Goal: Check status: Check status

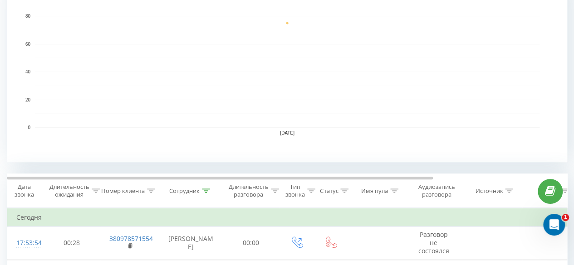
scroll to position [308, 0]
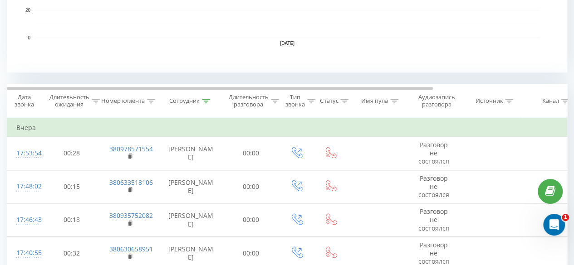
scroll to position [318, 0]
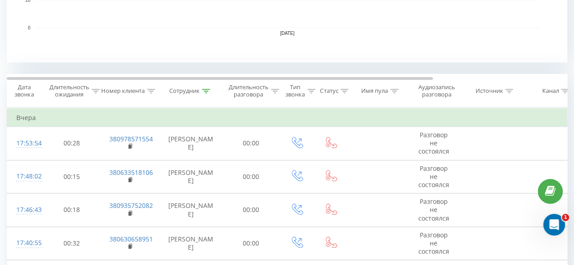
click at [184, 90] on div "Сотрудник" at bounding box center [184, 92] width 30 height 8
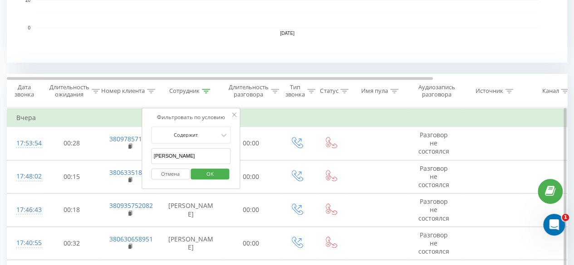
click at [184, 154] on input "[PERSON_NAME]" at bounding box center [191, 156] width 80 height 16
type input "п"
click at [212, 171] on span "OK" at bounding box center [209, 174] width 25 height 14
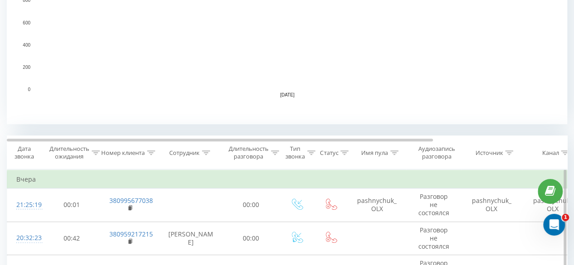
scroll to position [308, 0]
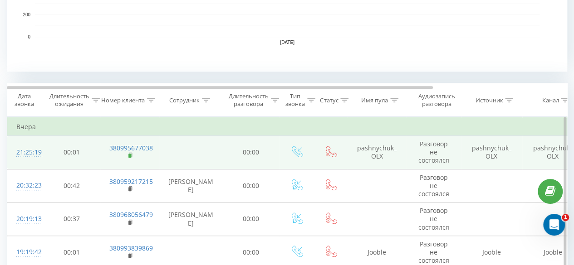
click at [131, 154] on rect at bounding box center [129, 156] width 3 height 4
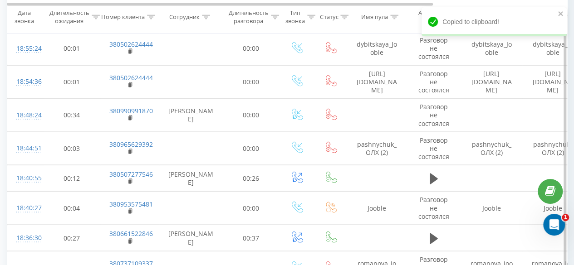
scroll to position [853, 0]
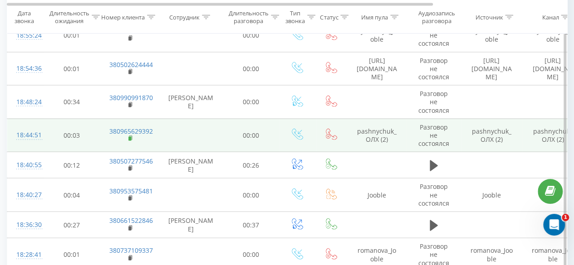
click at [130, 137] on rect at bounding box center [129, 139] width 3 height 4
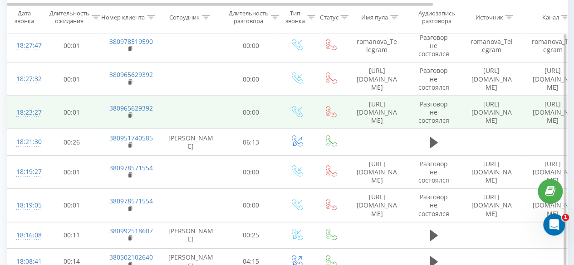
scroll to position [1125, 0]
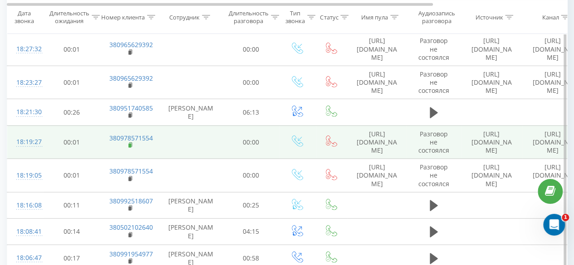
click at [130, 144] on rect at bounding box center [129, 146] width 3 height 4
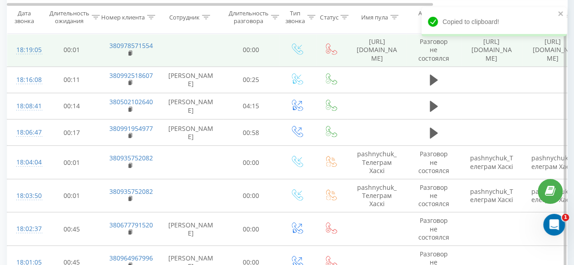
scroll to position [1306, 0]
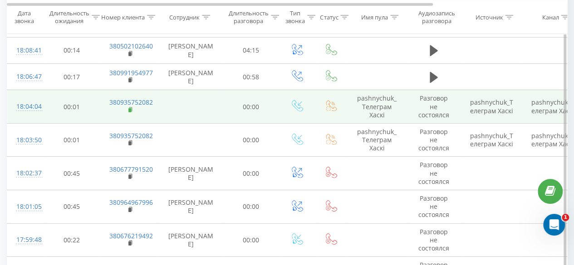
click at [131, 108] on rect at bounding box center [129, 110] width 3 height 4
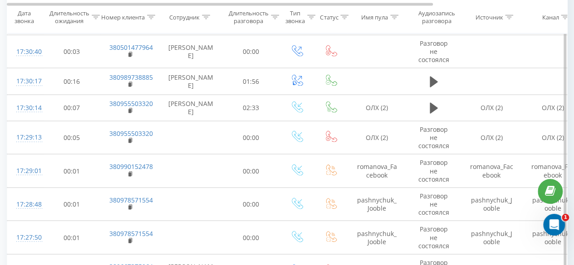
scroll to position [2622, 0]
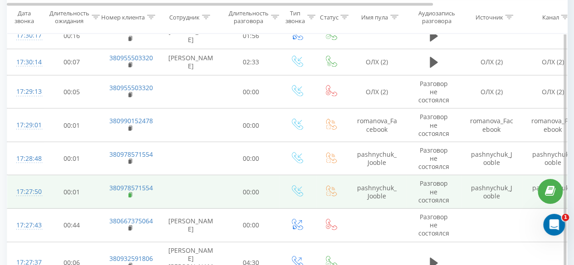
click at [128, 194] on rect at bounding box center [129, 196] width 3 height 4
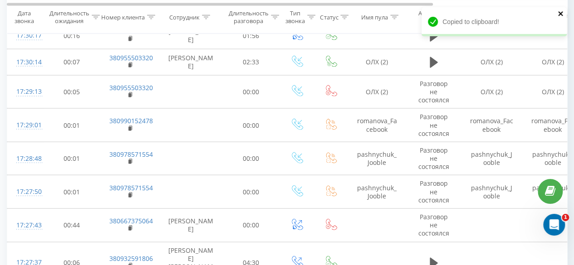
click at [562, 10] on icon "close" at bounding box center [561, 13] width 6 height 7
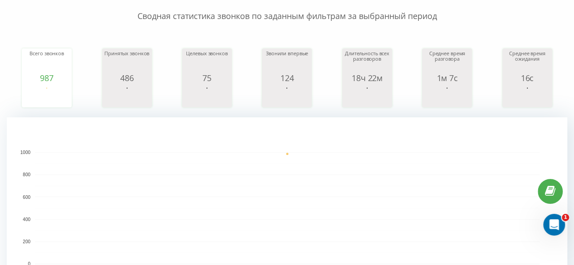
scroll to position [0, 0]
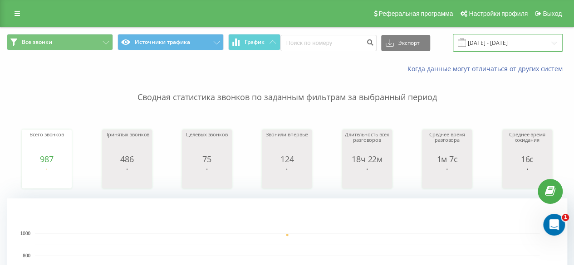
click at [470, 40] on input "[DATE] - [DATE]" at bounding box center [508, 43] width 110 height 18
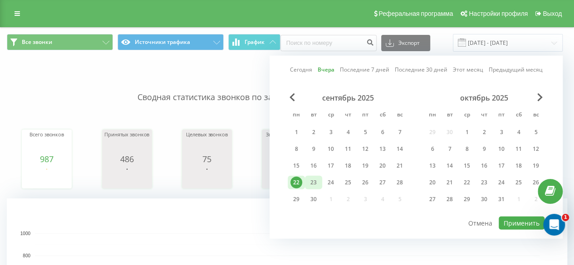
click at [315, 180] on div "23" at bounding box center [314, 183] width 12 height 12
click at [522, 219] on button "Применить" at bounding box center [522, 223] width 46 height 13
type input "[DATE] - [DATE]"
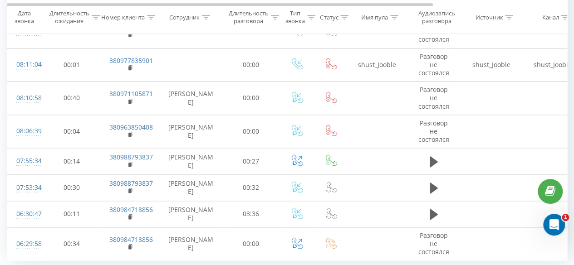
scroll to position [457, 0]
